Goal: Information Seeking & Learning: Learn about a topic

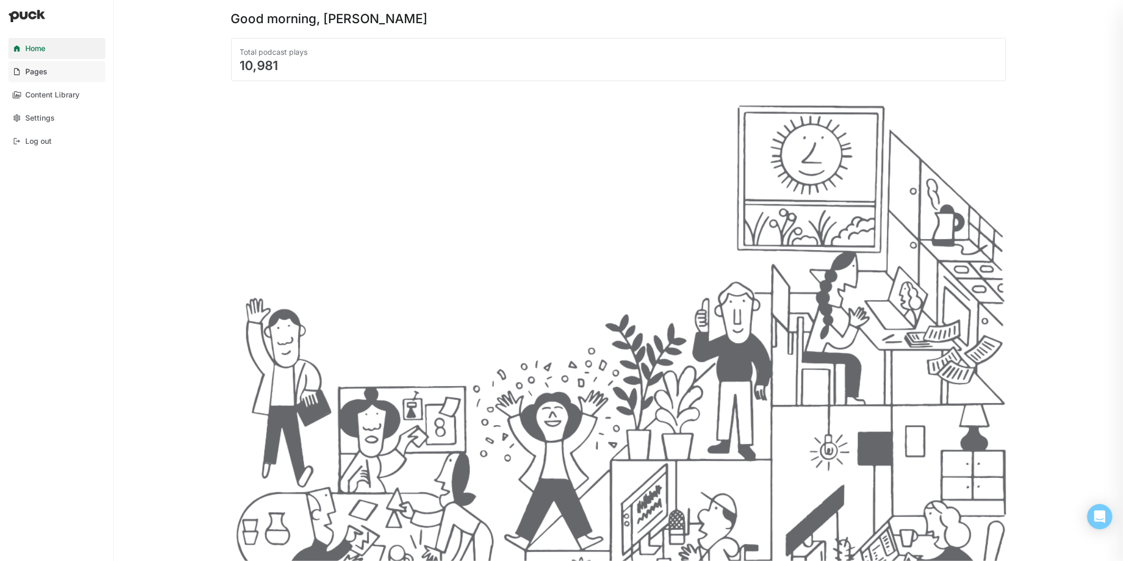
click at [54, 74] on link "Pages" at bounding box center [56, 71] width 97 height 21
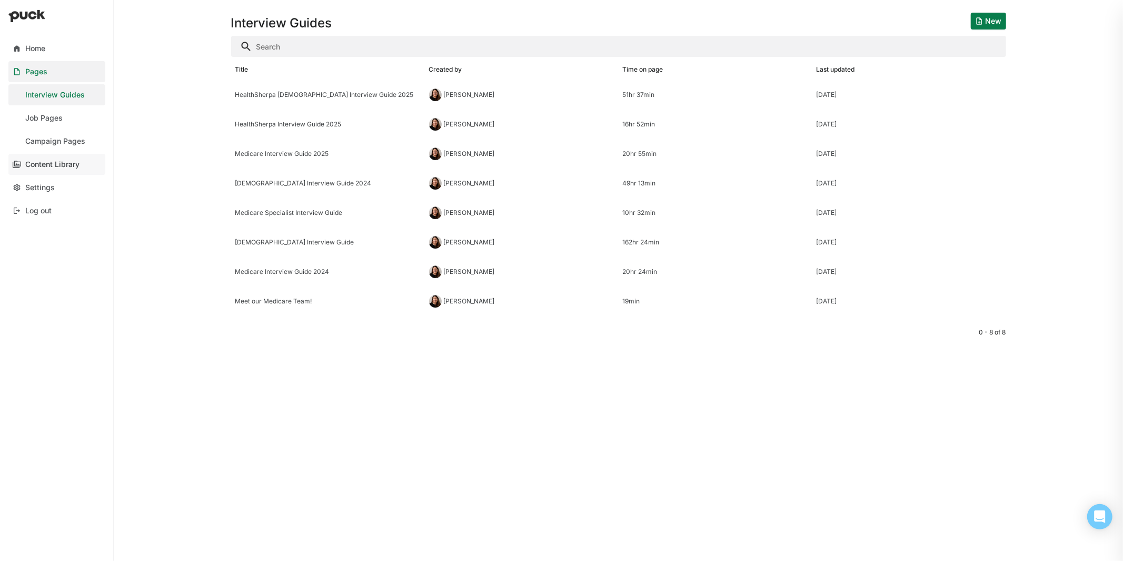
click at [58, 170] on link "Content Library" at bounding box center [56, 164] width 97 height 21
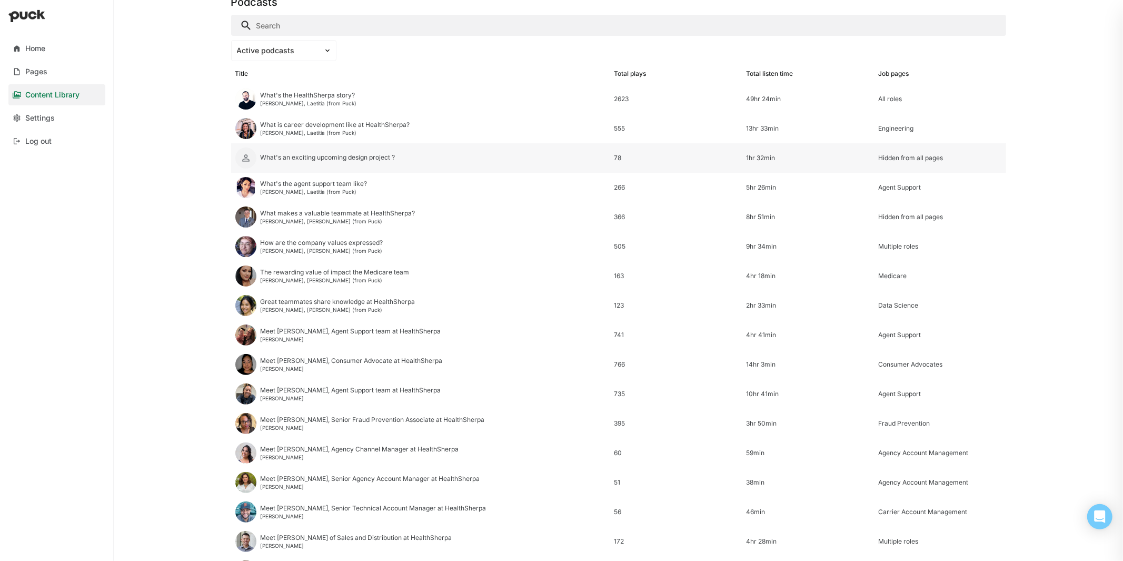
scroll to position [100, 0]
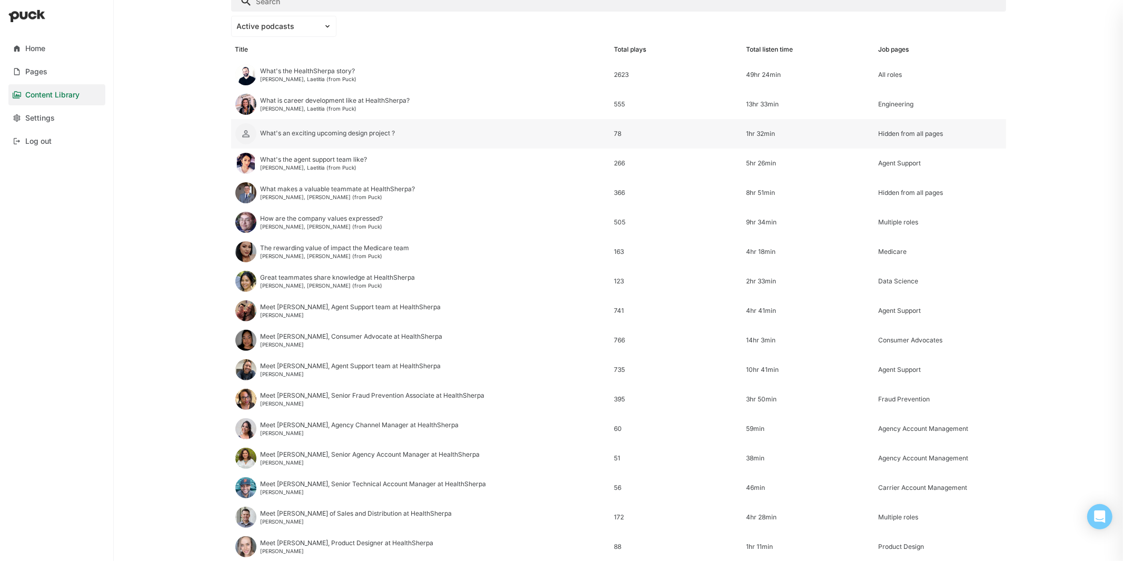
click at [344, 143] on div "What's an exciting upcoming design project ?" at bounding box center [420, 133] width 379 height 29
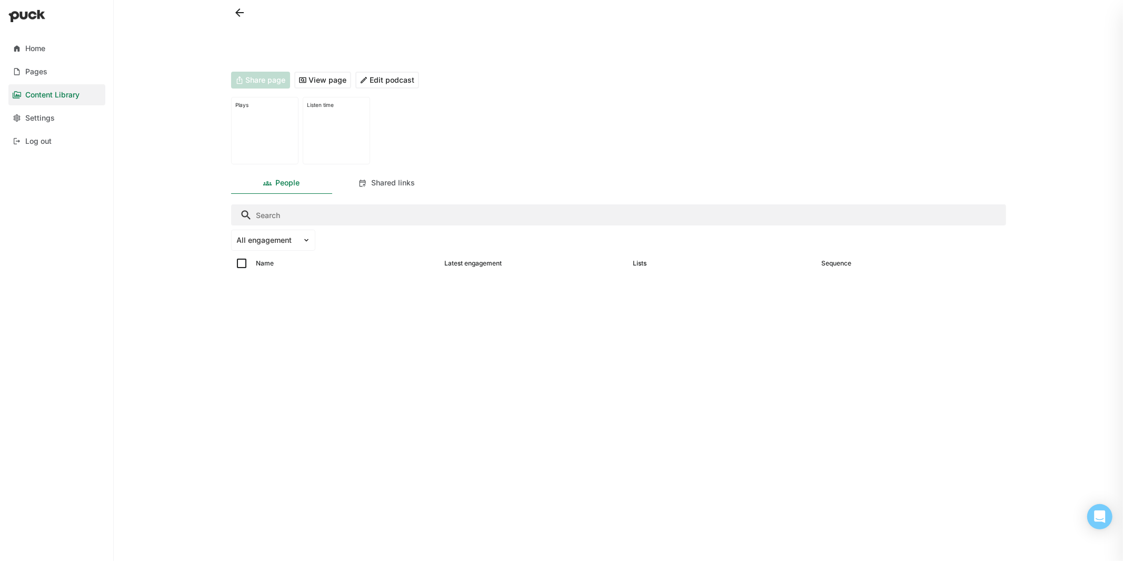
click at [321, 78] on button "View page" at bounding box center [322, 80] width 57 height 17
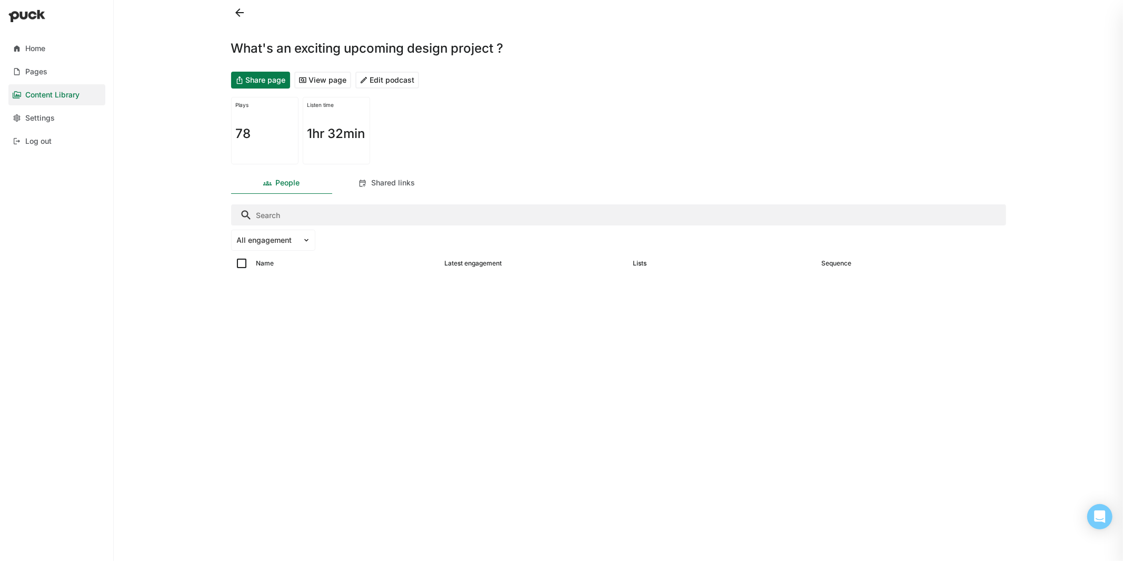
click at [232, 13] on button at bounding box center [239, 12] width 17 height 17
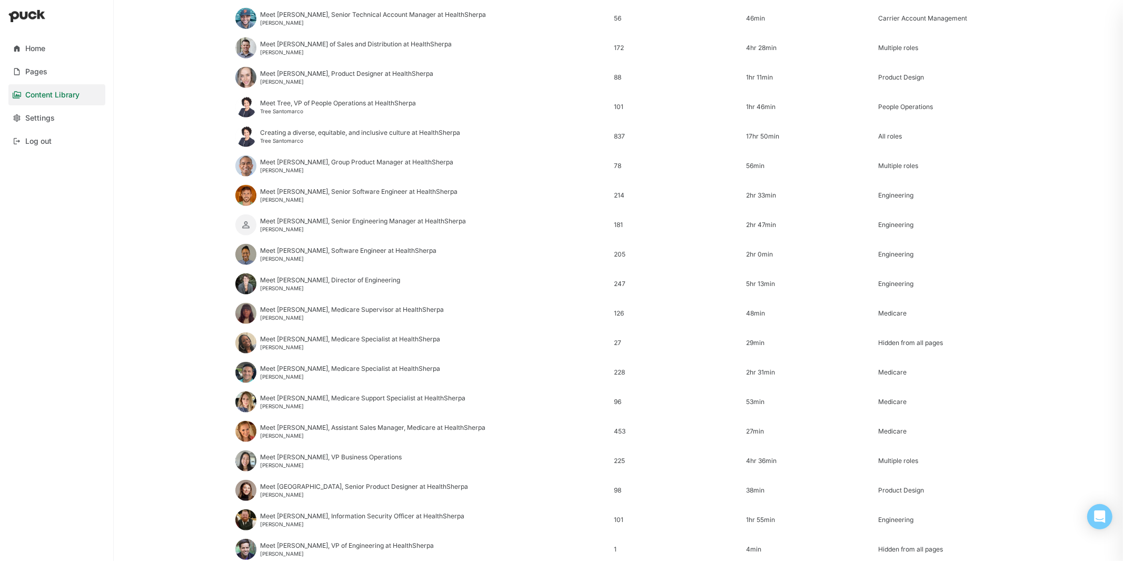
scroll to position [628, 0]
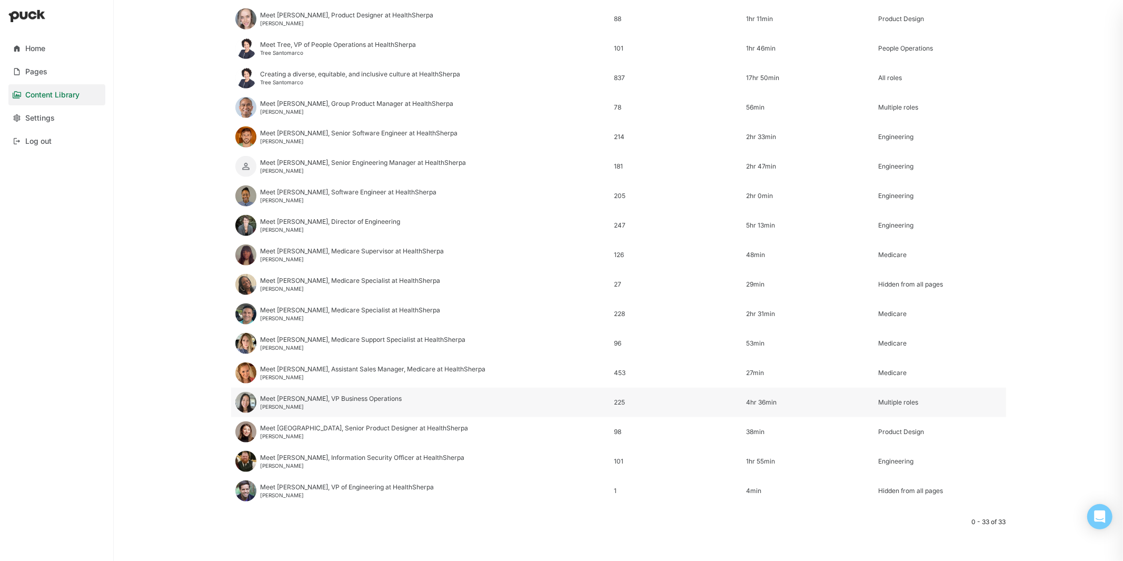
click at [312, 401] on div "Meet [PERSON_NAME], VP Business Operations" at bounding box center [332, 398] width 142 height 7
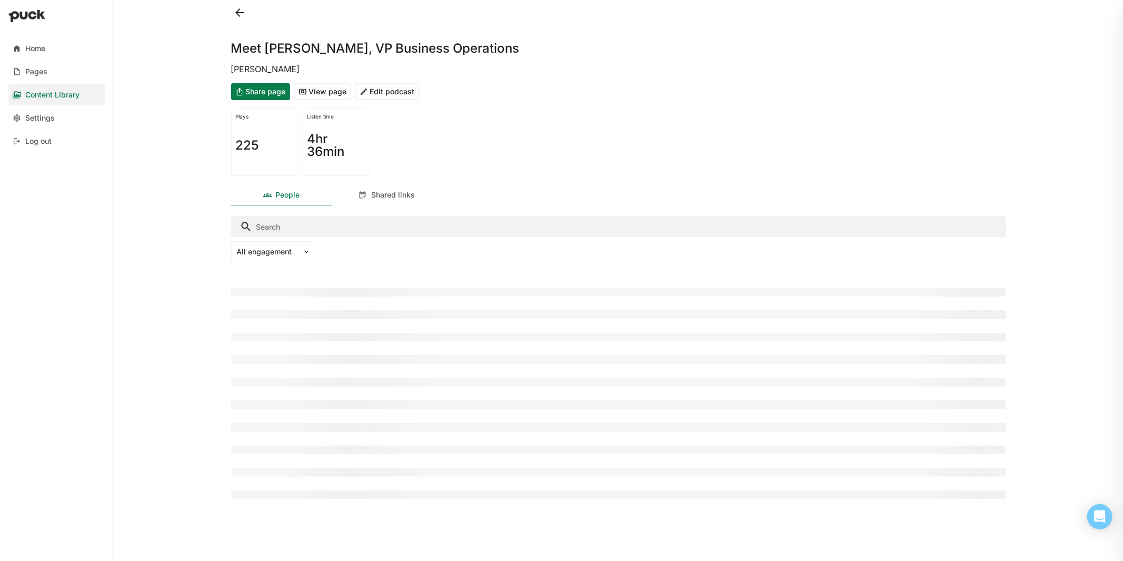
click at [331, 91] on button "View page" at bounding box center [322, 91] width 57 height 17
